Goal: Task Accomplishment & Management: Manage account settings

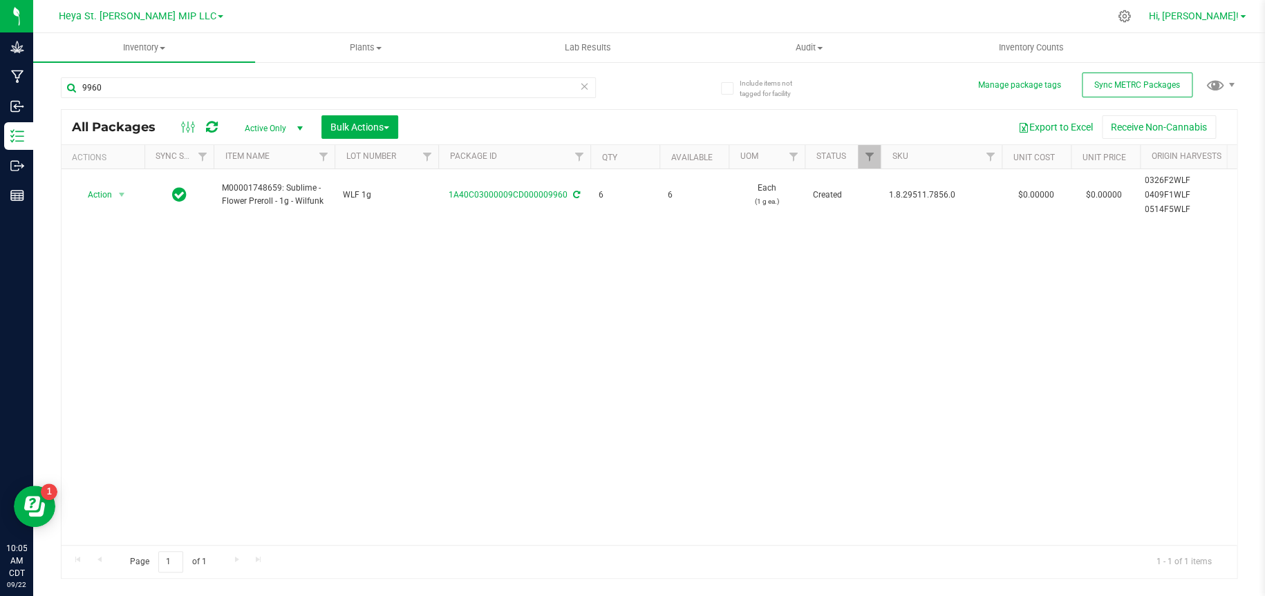
click at [1232, 12] on span "Hi, [PERSON_NAME]!" at bounding box center [1194, 15] width 90 height 11
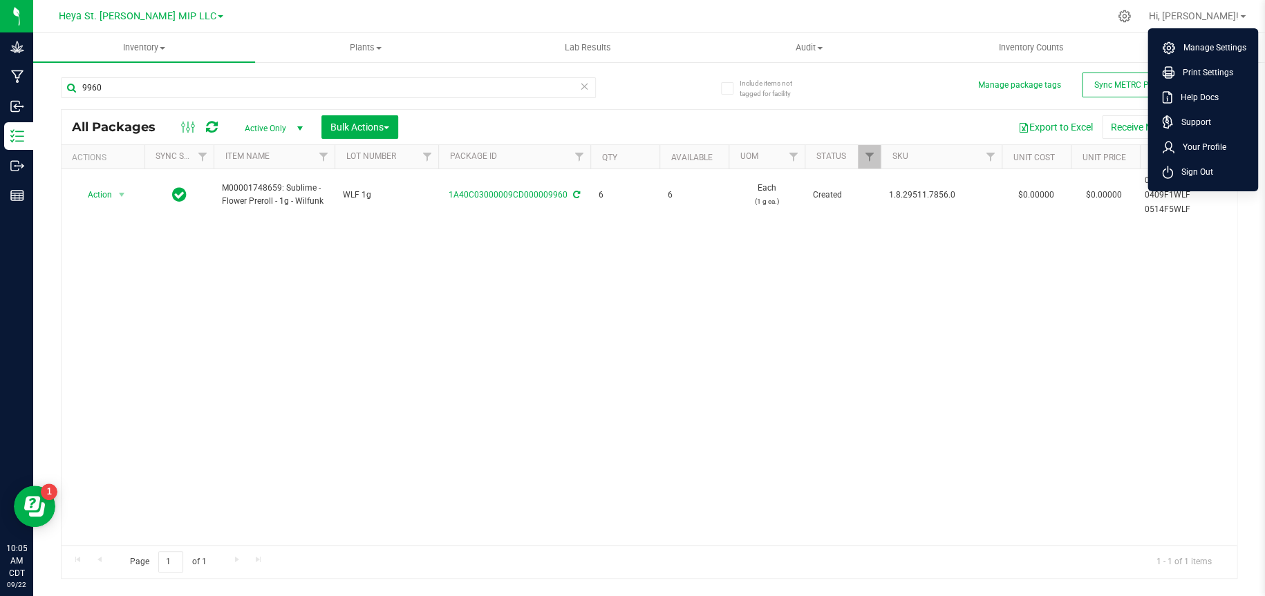
click at [1201, 165] on span "Sign Out" at bounding box center [1193, 172] width 40 height 14
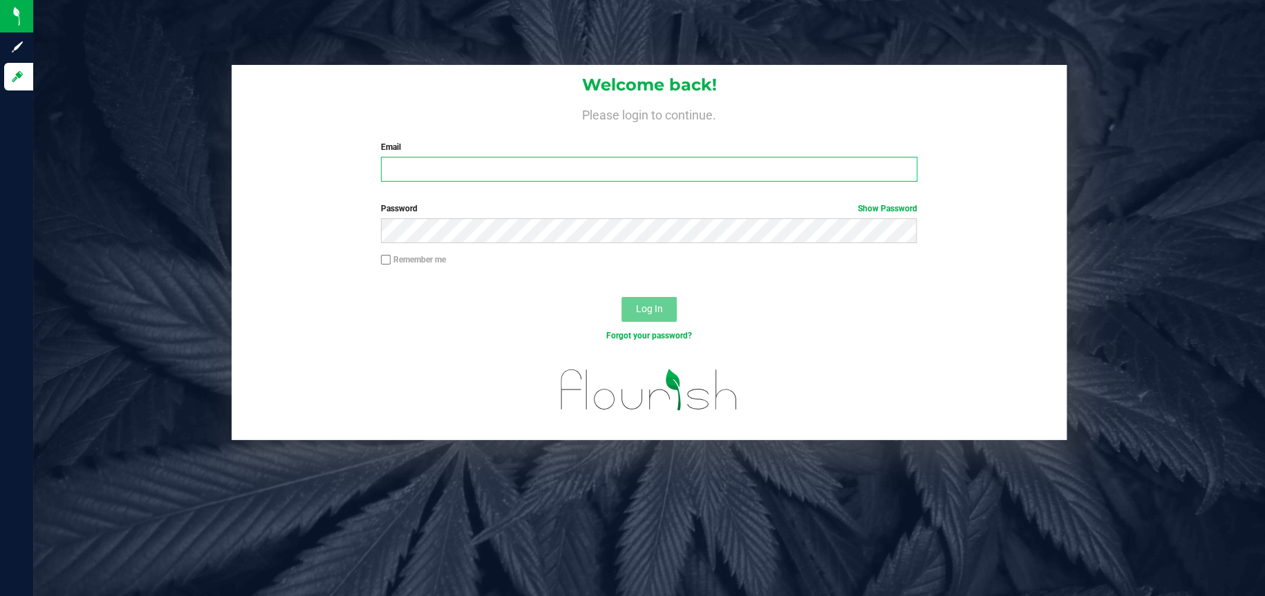
type input "[EMAIL_ADDRESS][DOMAIN_NAME]"
